Goal: Information Seeking & Learning: Learn about a topic

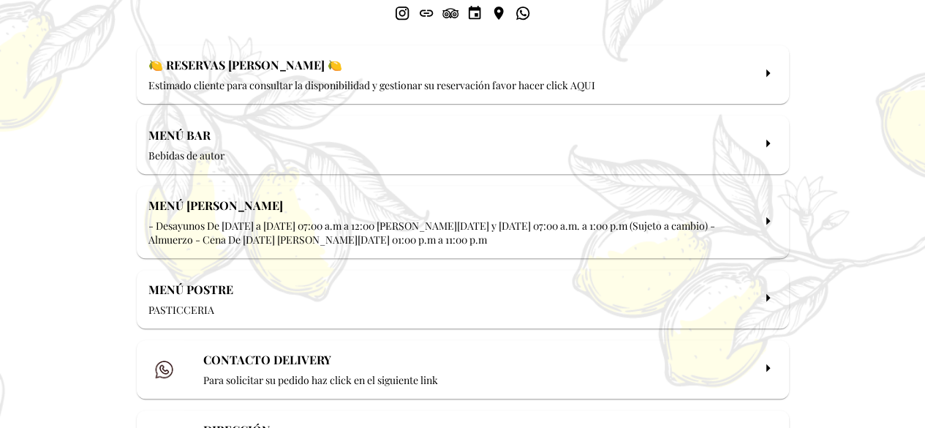
scroll to position [189, 0]
click at [752, 201] on h2 "MENÚ [PERSON_NAME]" at bounding box center [450, 205] width 604 height 15
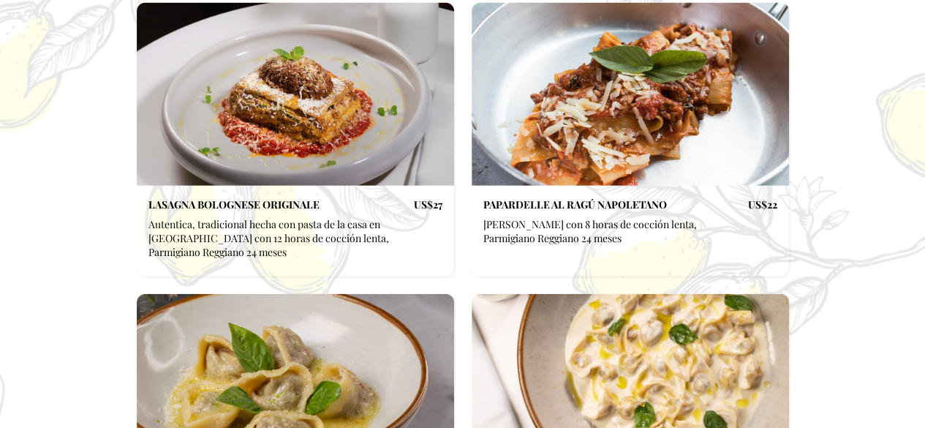
scroll to position [10311, 0]
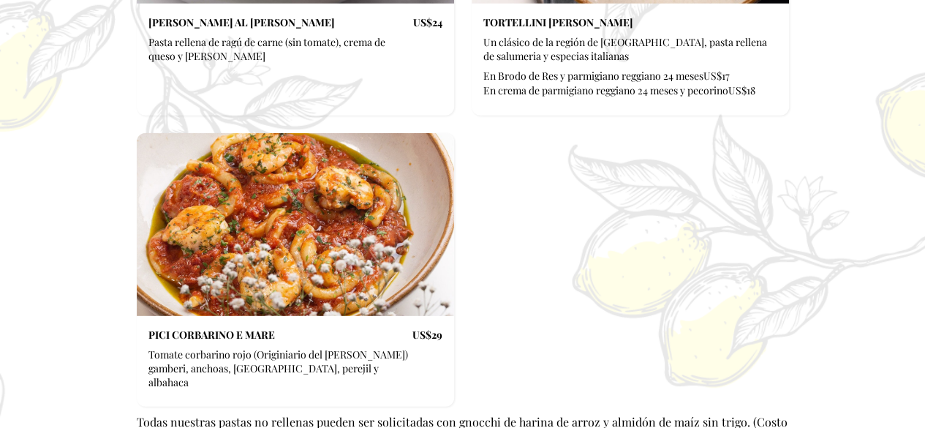
click at [404, 414] on h2 "Todas nuestras pastas no rellenas pueden ser solicitadas con gnocchi de harina …" at bounding box center [463, 429] width 652 height 31
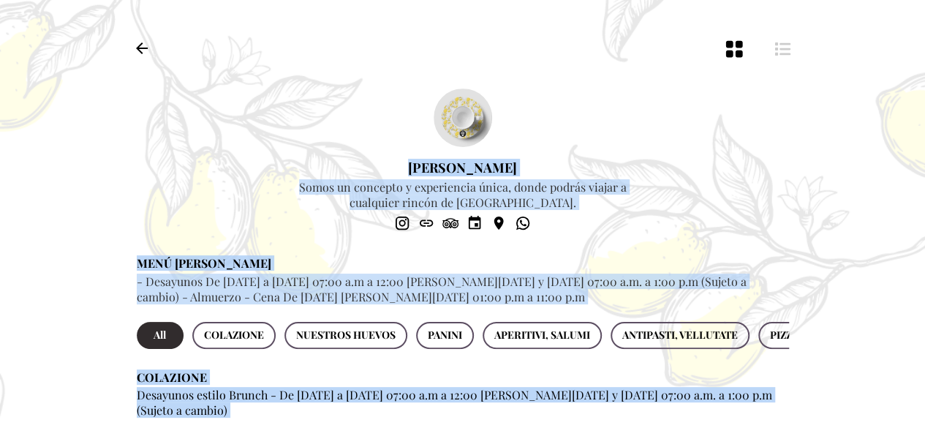
scroll to position [0, 0]
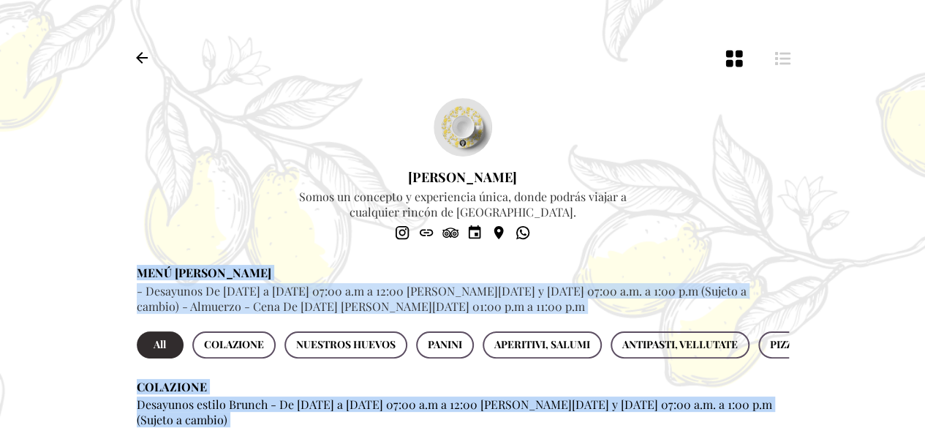
drag, startPoint x: 414, startPoint y: 290, endPoint x: 251, endPoint y: 256, distance: 166.6
copy div "MENÚ FRANCELINA - Desayunos De Lunes a Viernes 07:00 a.m a 12:00 p.m Sábado y D…"
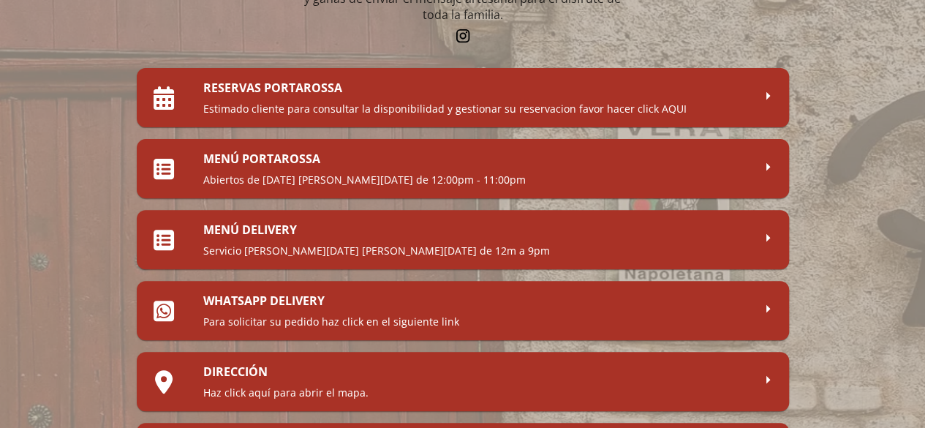
scroll to position [193, 0]
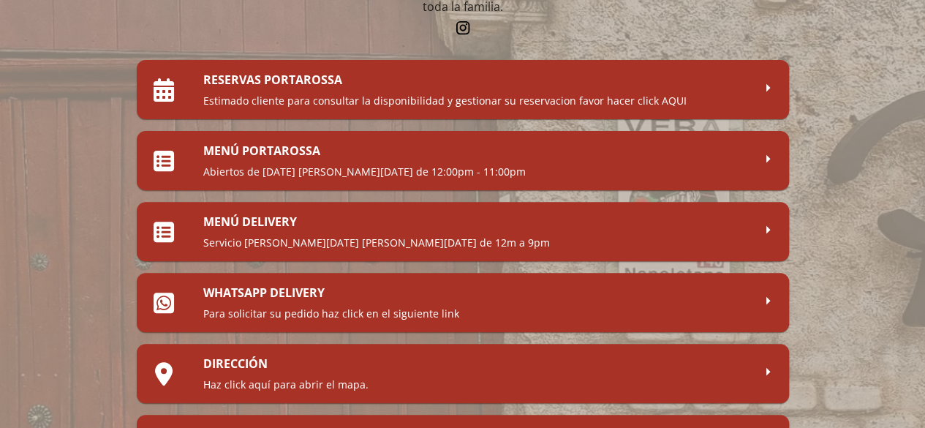
click at [487, 151] on h2 "MENÚ PORTAROSSA" at bounding box center [477, 151] width 549 height 16
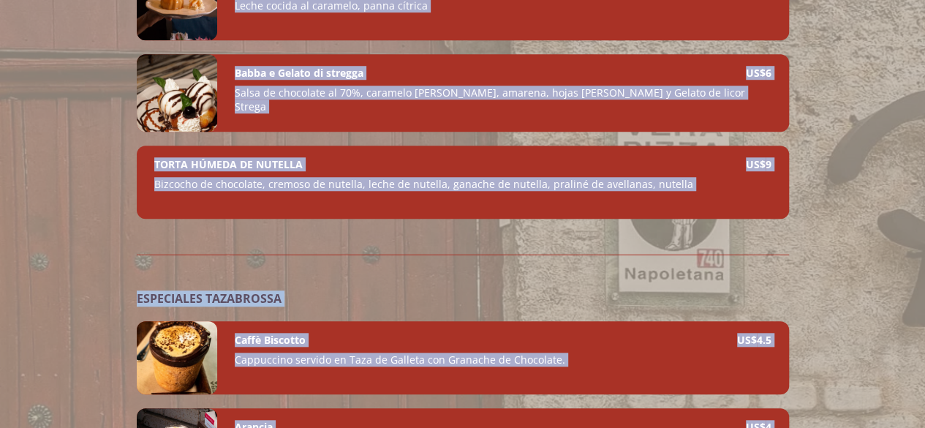
scroll to position [9076, 0]
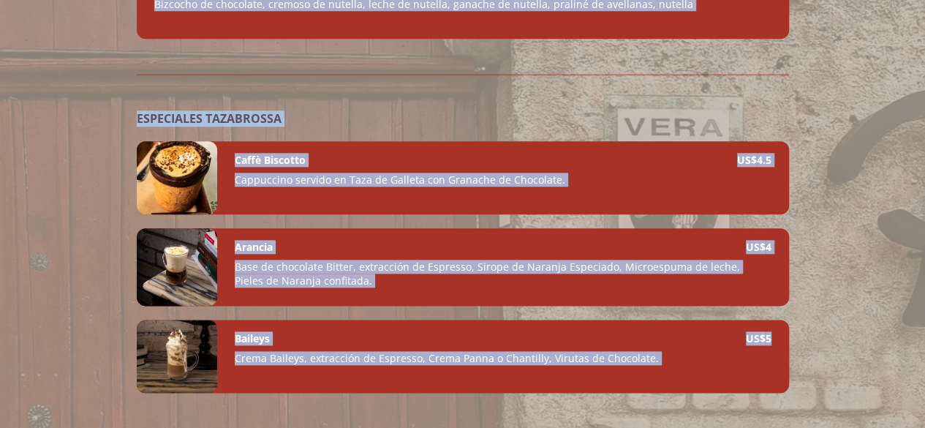
drag, startPoint x: 139, startPoint y: 128, endPoint x: 398, endPoint y: 461, distance: 422.0
copy div "LOREMIPS Dolors Ametconse Ad. Eli, Seddoe, Tempor Incidi, Utlabo, Etdol ma Aliq…"
